Goal: Information Seeking & Learning: Learn about a topic

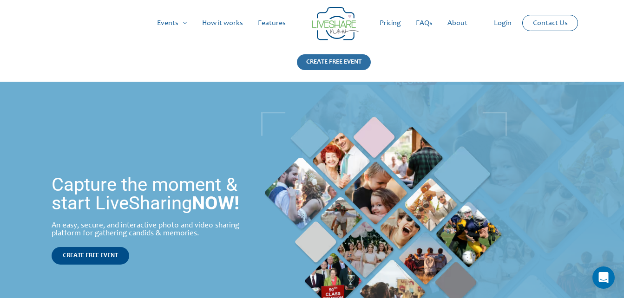
click at [338, 62] on div "CREATE FREE EVENT" at bounding box center [334, 62] width 74 height 16
click at [230, 26] on link "How it works" at bounding box center [223, 23] width 56 height 30
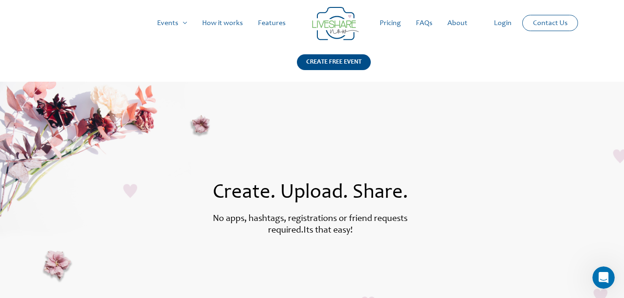
click at [392, 24] on link "Pricing" at bounding box center [390, 23] width 36 height 30
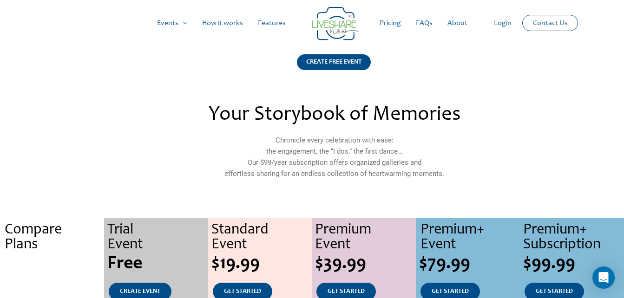
click at [426, 23] on link "FAQs" at bounding box center [424, 23] width 32 height 30
